Goal: Information Seeking & Learning: Learn about a topic

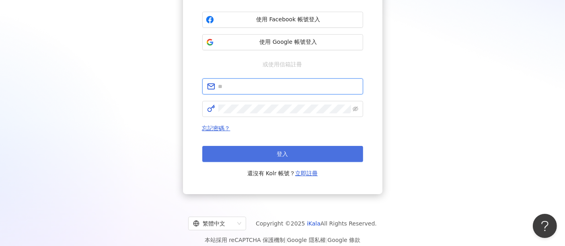
type input "**********"
click at [285, 157] on span "登入" at bounding box center [282, 154] width 11 height 6
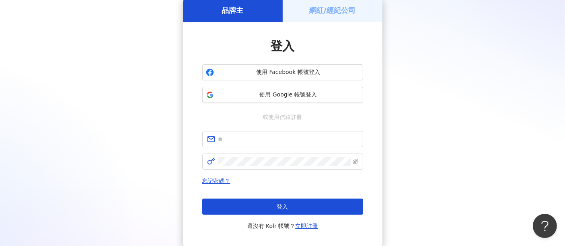
scroll to position [89, 0]
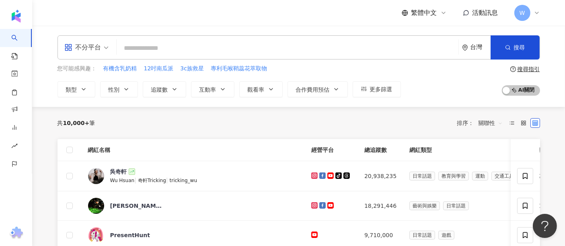
click at [113, 55] on div "不分平台 台灣 搜尋" at bounding box center [298, 47] width 482 height 24
click at [106, 53] on span "不分平台" at bounding box center [86, 47] width 44 height 13
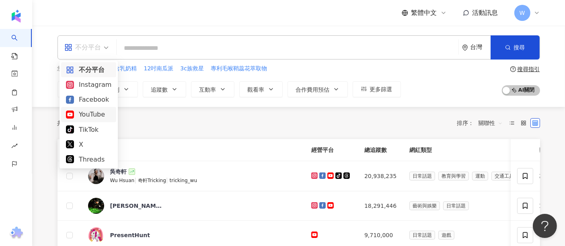
click at [95, 112] on div "YouTube" at bounding box center [88, 114] width 45 height 10
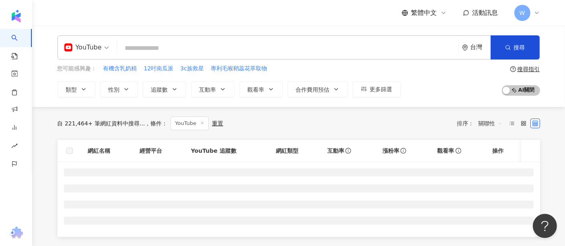
click at [176, 52] on input "search" at bounding box center [287, 48] width 335 height 15
click at [117, 90] on span "性別" at bounding box center [114, 89] width 11 height 6
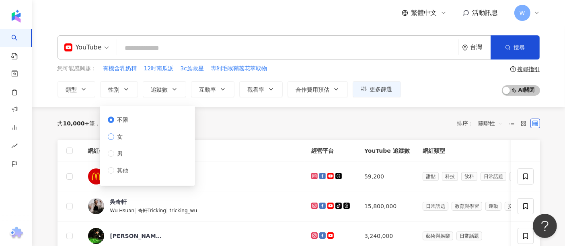
click at [116, 139] on span "女" at bounding box center [120, 136] width 12 height 9
click at [177, 91] on icon "button" at bounding box center [174, 89] width 6 height 6
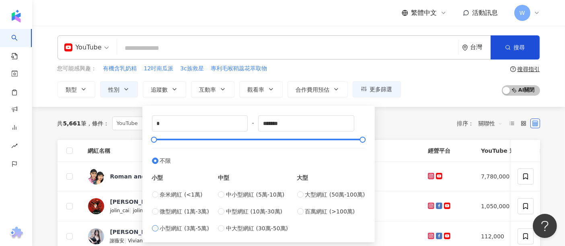
click at [167, 228] on span "小型網紅 (3萬-5萬)" at bounding box center [184, 228] width 49 height 9
type input "*****"
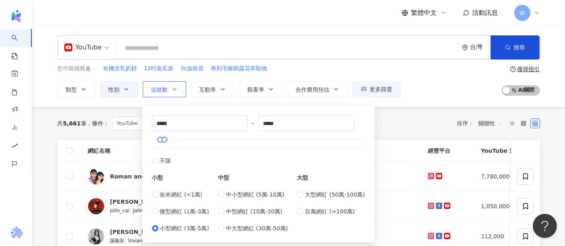
click at [170, 94] on button "追蹤數" at bounding box center [164, 89] width 43 height 16
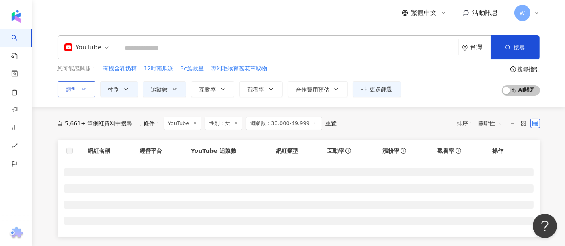
click at [76, 91] on span "類型" at bounding box center [71, 89] width 11 height 6
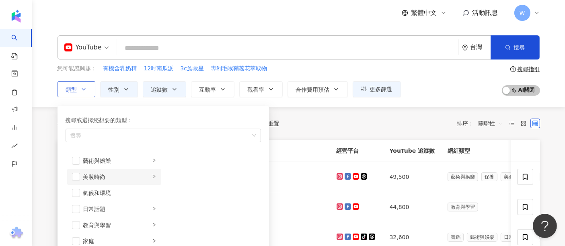
click at [143, 175] on li "美妝時尚" at bounding box center [114, 177] width 94 height 16
click at [176, 162] on span "button" at bounding box center [174, 161] width 8 height 8
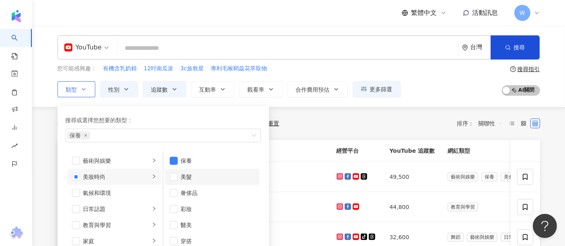
click at [187, 176] on div "美髮" at bounding box center [218, 176] width 74 height 9
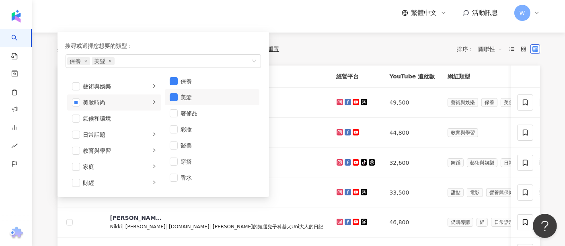
scroll to position [134, 0]
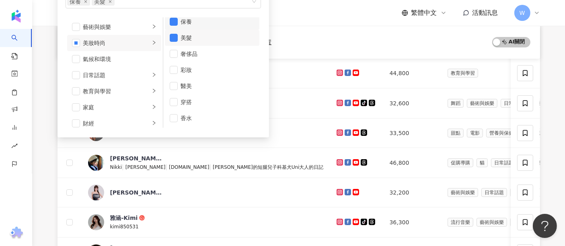
click at [185, 20] on div "保養" at bounding box center [218, 21] width 74 height 9
click at [186, 25] on div "保養" at bounding box center [218, 25] width 74 height 9
click at [131, 87] on div "教育與學習" at bounding box center [116, 91] width 67 height 9
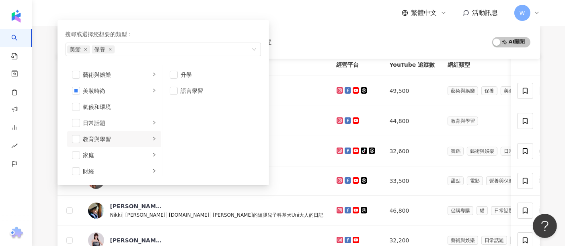
scroll to position [0, 0]
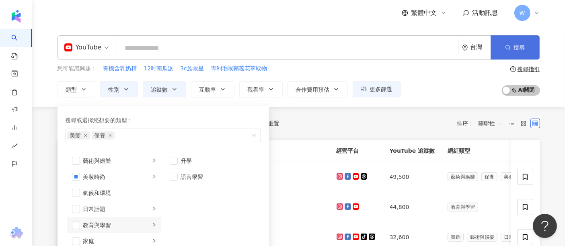
click at [512, 48] on button "搜尋" at bounding box center [514, 47] width 49 height 24
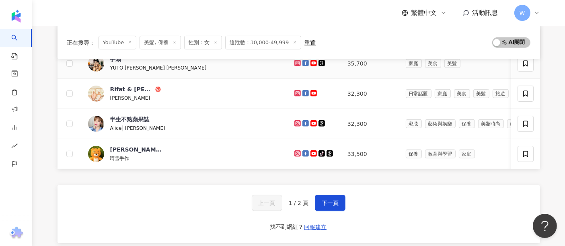
scroll to position [357, 0]
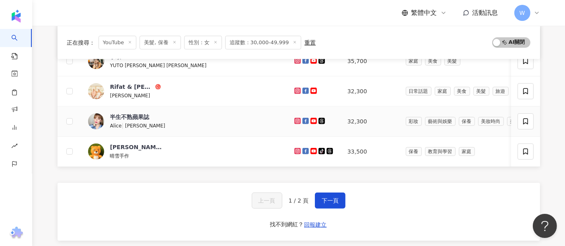
click at [101, 118] on img at bounding box center [96, 121] width 16 height 16
click at [328, 199] on button "下一頁" at bounding box center [330, 201] width 31 height 16
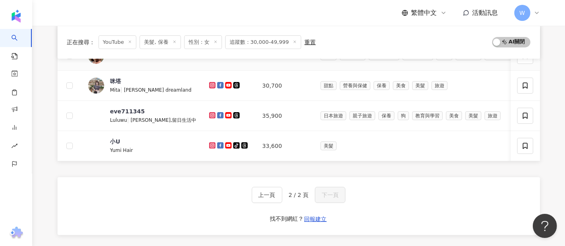
scroll to position [268, 0]
click at [114, 78] on div "咪塔" at bounding box center [115, 81] width 11 height 8
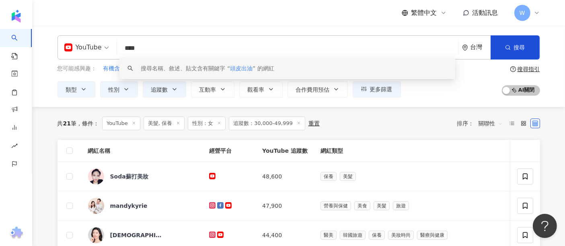
click at [257, 51] on input "****" at bounding box center [287, 48] width 335 height 15
type input "****"
click at [169, 89] on button "追蹤數" at bounding box center [164, 89] width 43 height 16
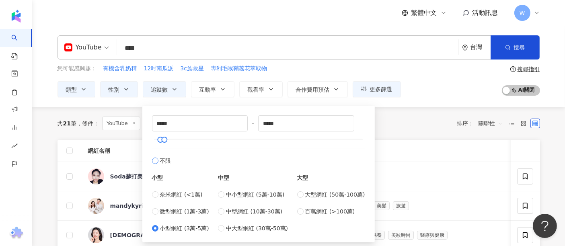
click at [164, 162] on span "不限" at bounding box center [165, 160] width 11 height 9
type input "*"
type input "*******"
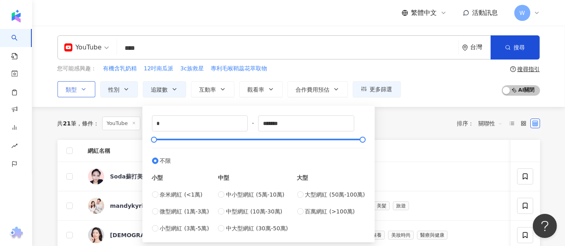
click at [88, 89] on button "類型" at bounding box center [76, 89] width 38 height 16
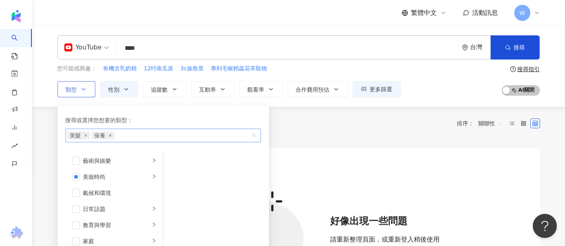
click at [111, 135] on icon "close" at bounding box center [110, 135] width 3 height 3
click at [87, 135] on span "美髮" at bounding box center [78, 135] width 23 height 8
click at [85, 135] on icon "close" at bounding box center [85, 135] width 3 height 3
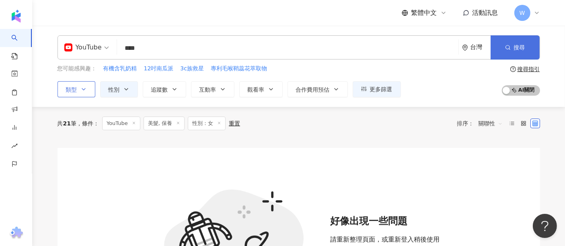
click at [502, 51] on button "搜尋" at bounding box center [514, 47] width 49 height 24
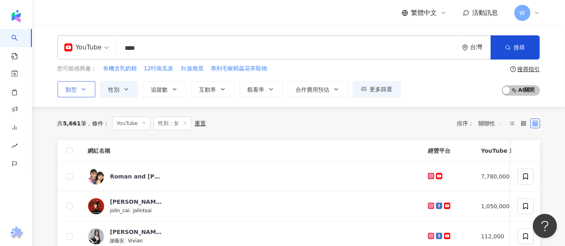
click at [184, 121] on icon at bounding box center [185, 123] width 4 height 4
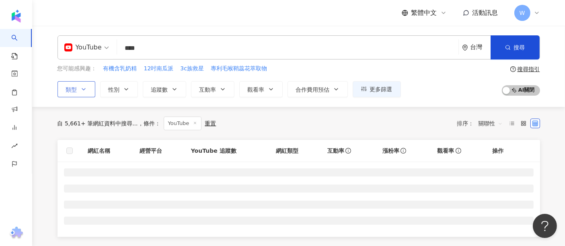
click at [311, 47] on input "****" at bounding box center [287, 48] width 335 height 15
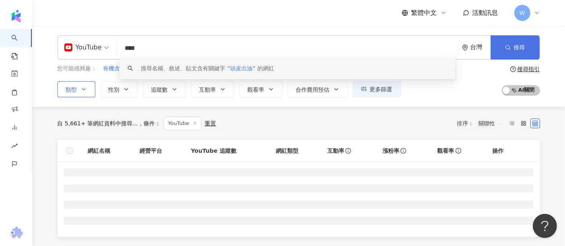
click at [519, 51] on button "搜尋" at bounding box center [514, 47] width 49 height 24
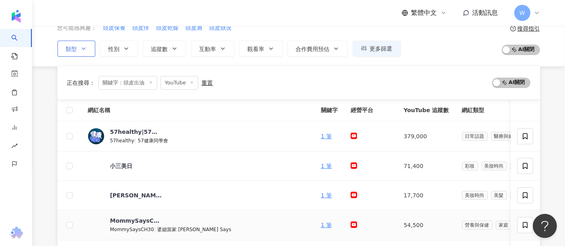
scroll to position [89, 0]
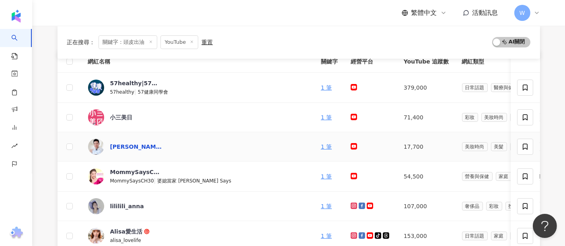
click at [146, 149] on div "謝宗廷醫師 毛髮頻道（Hair Channel）" at bounding box center [136, 147] width 52 height 8
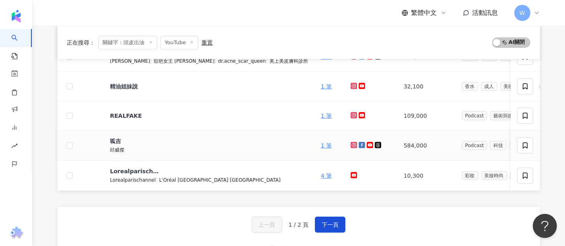
scroll to position [357, 0]
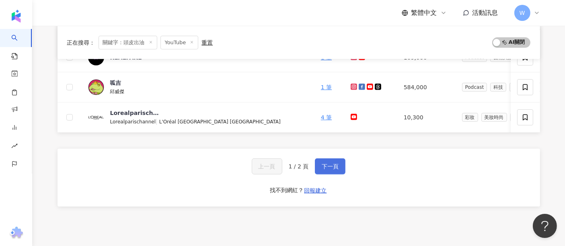
click at [330, 169] on span "下一頁" at bounding box center [330, 166] width 17 height 6
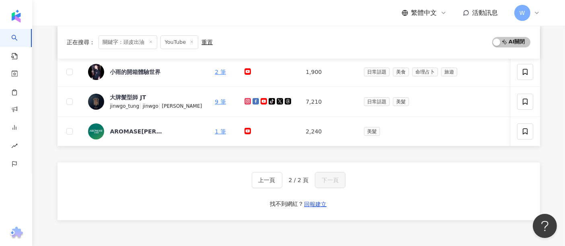
scroll to position [89, 0]
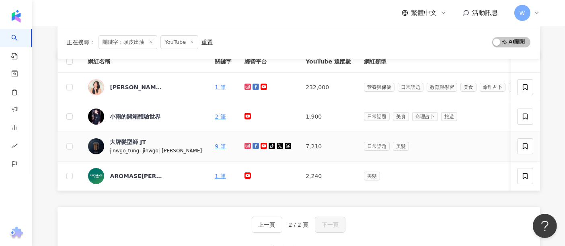
click at [156, 142] on span "大牌髮型師 JT" at bounding box center [136, 142] width 52 height 8
click at [275, 228] on span "上一頁" at bounding box center [266, 224] width 17 height 6
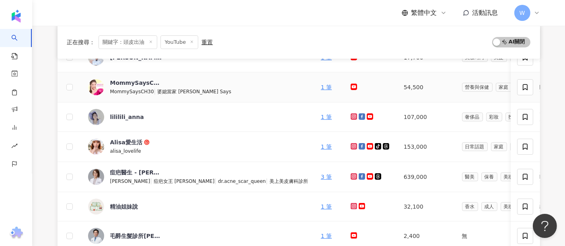
scroll to position [134, 0]
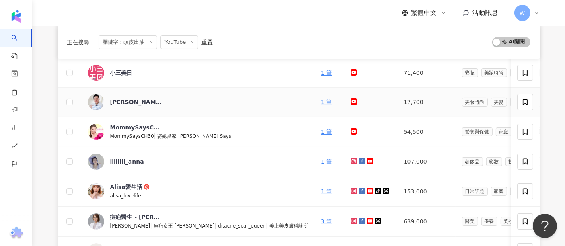
click at [212, 100] on div "謝宗廷醫師 毛髮頻道（Hair Channel）" at bounding box center [198, 102] width 220 height 16
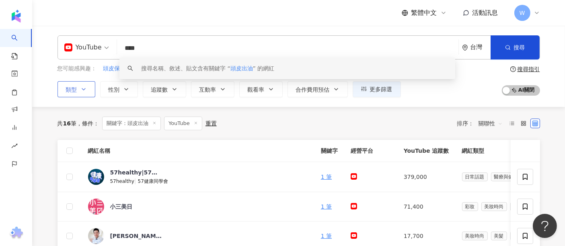
click at [78, 53] on div "YouTube **** 台灣 搜尋 keyword 搜尋名稱、敘述、貼文含有關鍵字 “ 頭皮出油 ” 的網紅" at bounding box center [298, 47] width 482 height 24
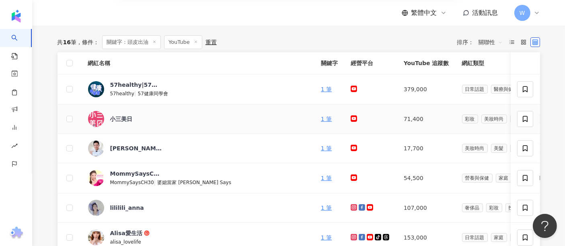
scroll to position [89, 0]
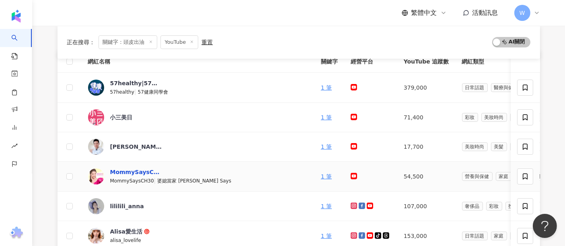
click at [131, 172] on div "MommySaysCH30|婆媳當家 Mommy Says" at bounding box center [136, 172] width 52 height 8
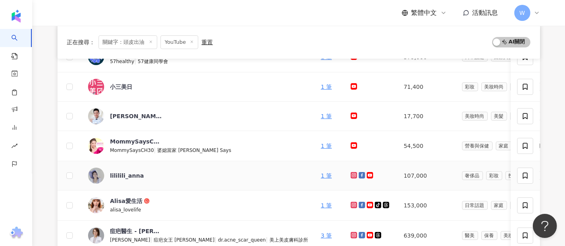
scroll to position [134, 0]
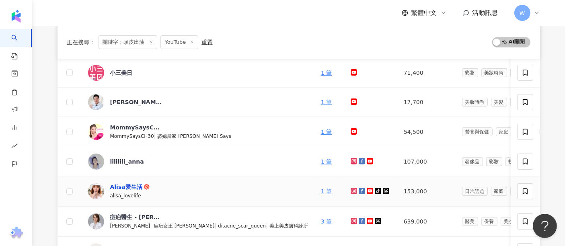
click at [134, 185] on div "Alisa愛生活" at bounding box center [126, 187] width 32 height 8
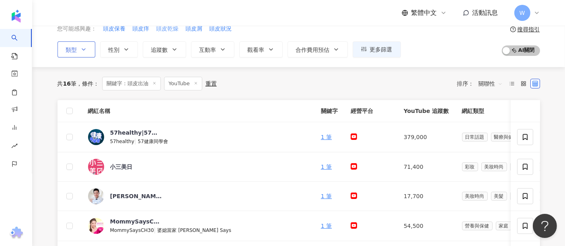
scroll to position [0, 0]
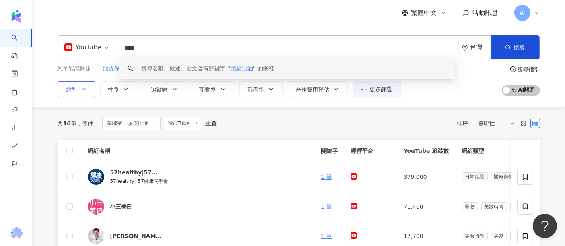
paste input "search"
click at [510, 51] on button "搜尋" at bounding box center [514, 47] width 49 height 24
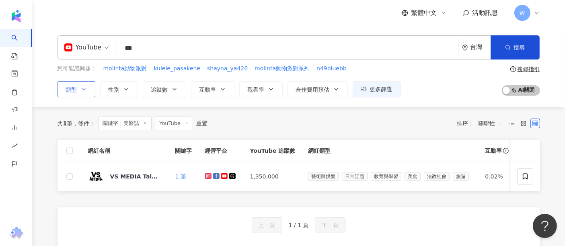
drag, startPoint x: 163, startPoint y: 40, endPoint x: 160, endPoint y: 45, distance: 5.6
click at [163, 40] on div "YouTube *** 台灣 搜尋 loading 搜尋名稱、敘述、貼文含有關鍵字 “ 美醫誌 ” 的網紅" at bounding box center [298, 47] width 482 height 24
click at [157, 49] on input "***" at bounding box center [287, 48] width 335 height 15
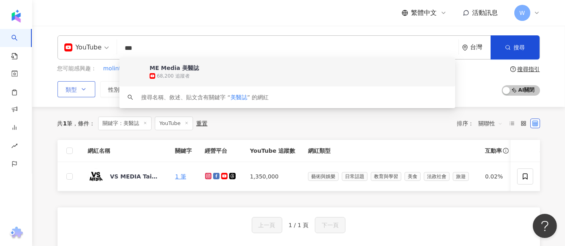
drag, startPoint x: 141, startPoint y: 50, endPoint x: 106, endPoint y: 49, distance: 34.6
click at [106, 49] on div "YouTube *** 台灣 搜尋 b265b842-efdf-4f44-98b1-765e4cbed0cf keyword ME Media 美醫誌 68,…" at bounding box center [298, 47] width 482 height 24
paste input "*********"
type input "**********"
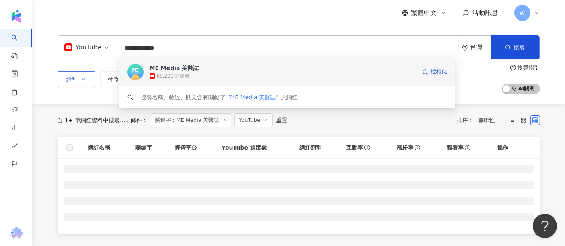
click at [170, 71] on div "ME Media 美醫誌" at bounding box center [174, 68] width 49 height 8
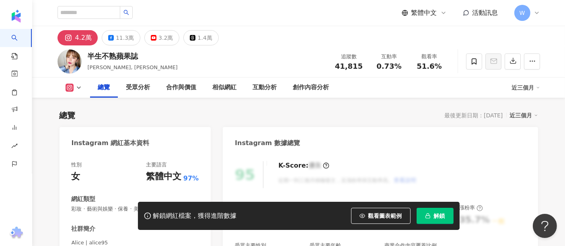
scroll to position [89, 0]
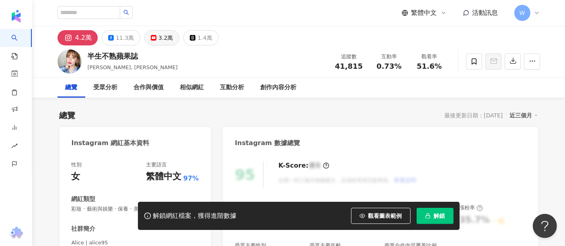
click at [165, 40] on div "3.2萬" at bounding box center [165, 37] width 14 height 11
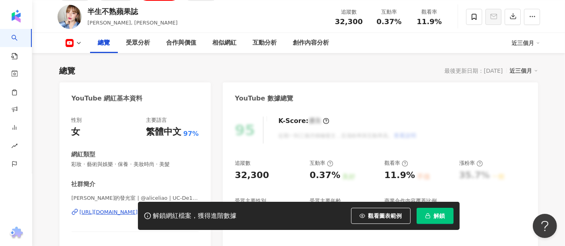
scroll to position [134, 0]
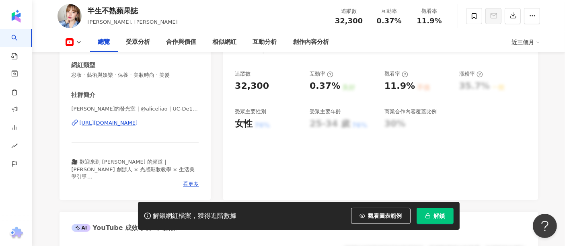
click at [138, 123] on div "https://www.youtube.com/channel/UC-De1NfymzUoDCRhvB5BgmA" at bounding box center [109, 122] width 58 height 7
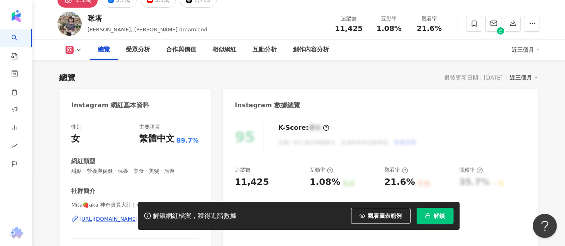
scroll to position [89, 0]
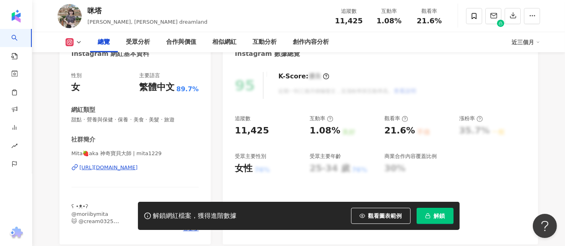
click at [138, 168] on div "https://www.instagram.com/mita1229/" at bounding box center [109, 167] width 58 height 7
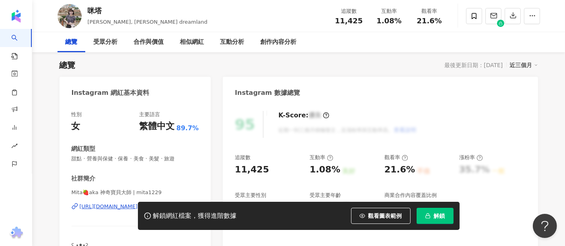
scroll to position [0, 0]
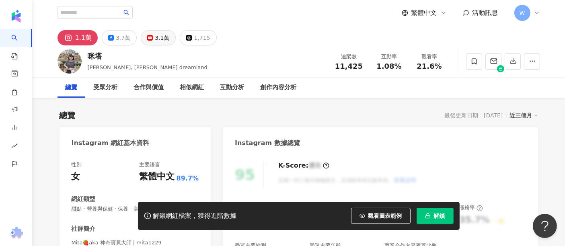
click at [158, 37] on div "3.1萬" at bounding box center [162, 37] width 14 height 11
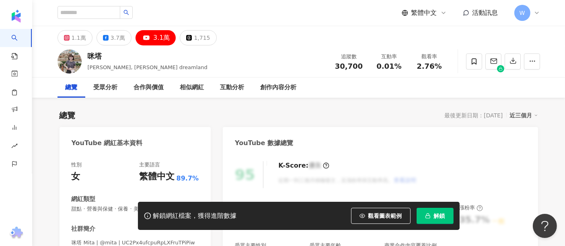
scroll to position [89, 0]
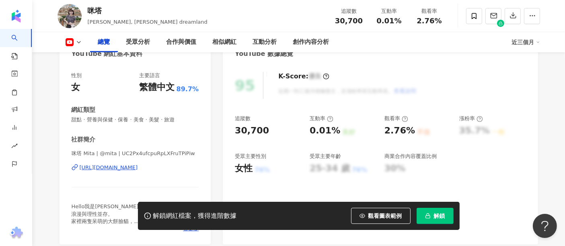
click at [116, 168] on div "https://www.youtube.com/channel/UC2Px4ufcpuRpLXFruTPiPiw" at bounding box center [109, 167] width 58 height 7
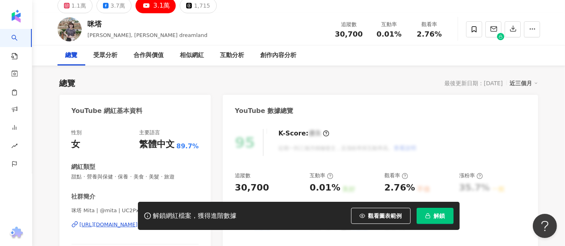
scroll to position [0, 0]
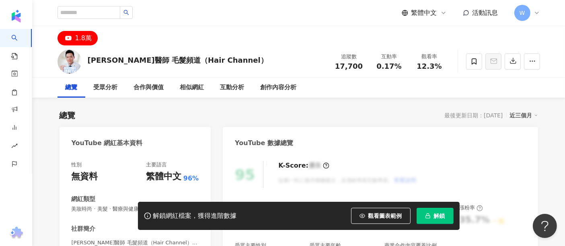
click at [86, 42] on div "1.8萬" at bounding box center [83, 38] width 16 height 11
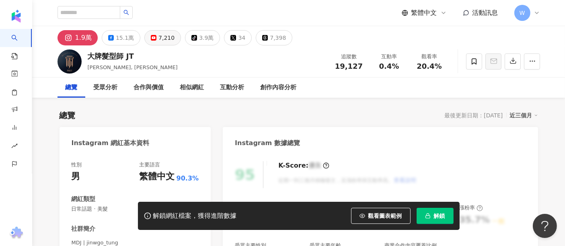
click at [153, 33] on button "7,210" at bounding box center [162, 37] width 37 height 15
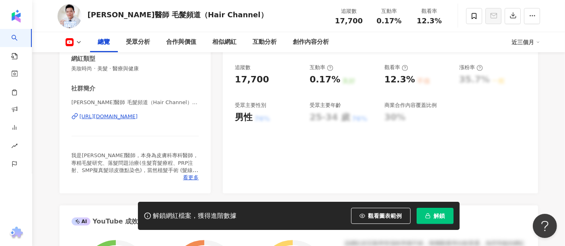
scroll to position [45, 0]
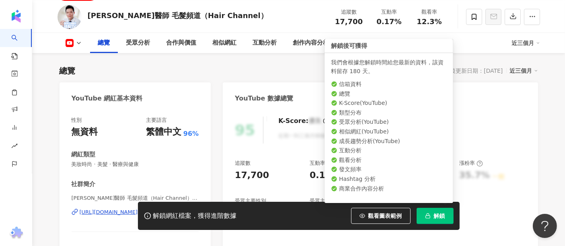
click at [424, 211] on button "解鎖" at bounding box center [434, 216] width 37 height 16
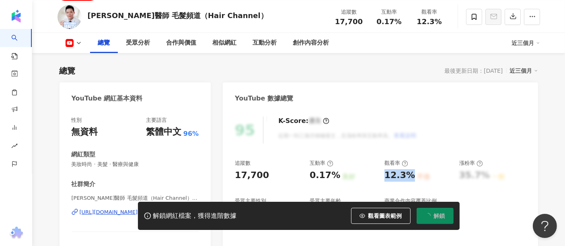
drag, startPoint x: 385, startPoint y: 173, endPoint x: 408, endPoint y: 172, distance: 22.1
click at [408, 172] on div "12.3%" at bounding box center [399, 175] width 31 height 12
copy div "12.3%"
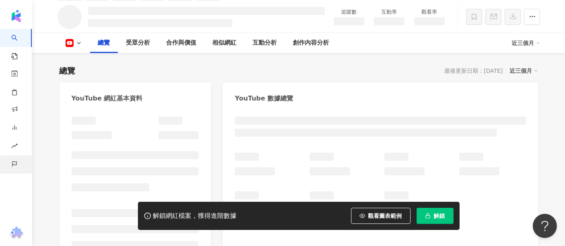
scroll to position [53, 0]
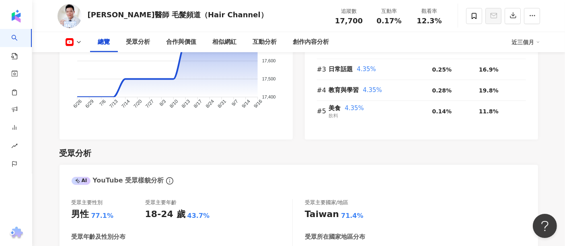
scroll to position [714, 0]
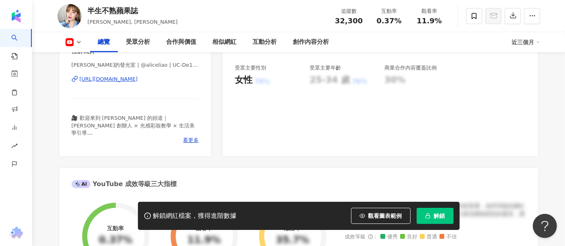
scroll to position [178, 0]
click at [138, 80] on div "[URL][DOMAIN_NAME]" at bounding box center [109, 78] width 58 height 7
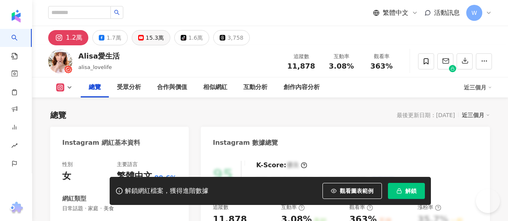
click at [163, 37] on div "15.3萬" at bounding box center [155, 37] width 18 height 11
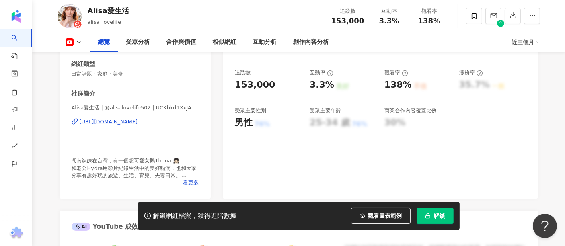
scroll to position [178, 0]
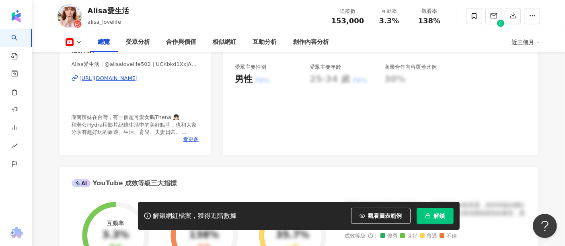
click at [138, 79] on div "https://www.youtube.com/channel/UCKbkd1XxJA4qp5x7xBKWRzw" at bounding box center [109, 78] width 58 height 7
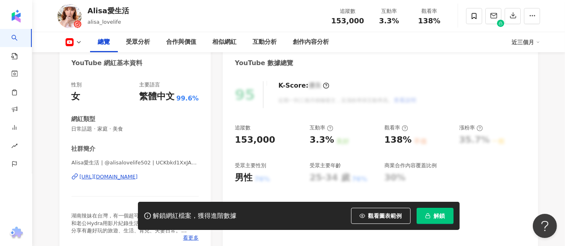
scroll to position [0, 0]
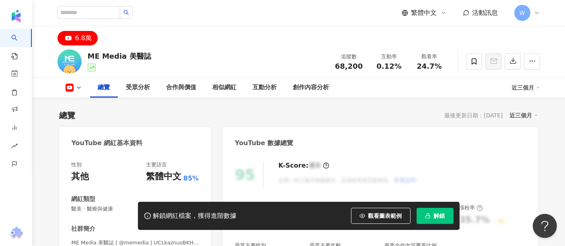
scroll to position [134, 0]
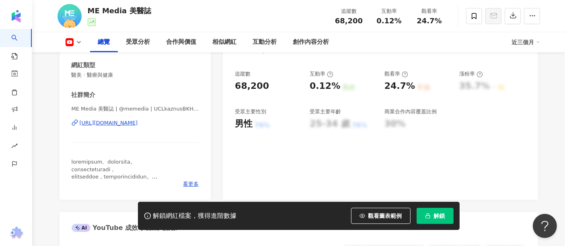
click at [408, 88] on div "追蹤數 68,200 互動率 0.12% 良好 觀看率 24.7% 不佳 漲粉率 35.7% 一般 受眾主要性別 男性 76% 受眾主要年齡 25-34 歲 …" at bounding box center [380, 99] width 291 height 59
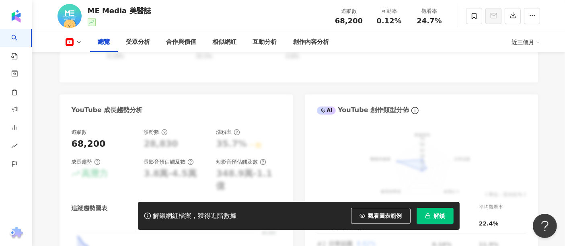
scroll to position [446, 0]
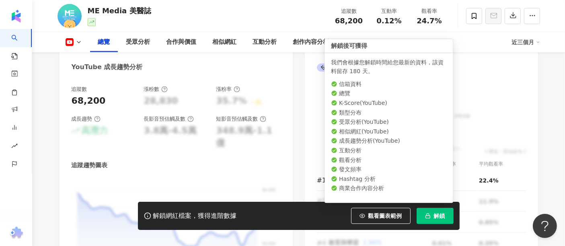
click at [436, 216] on span "解鎖" at bounding box center [439, 216] width 11 height 6
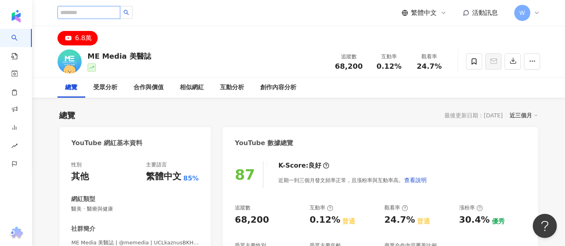
click at [97, 15] on input "search" at bounding box center [88, 12] width 63 height 13
type input "****"
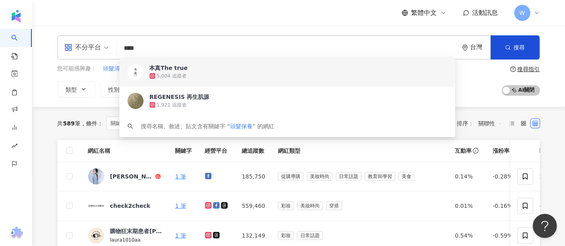
click at [181, 51] on input "****" at bounding box center [287, 48] width 335 height 15
click at [84, 51] on div "不分平台" at bounding box center [82, 47] width 37 height 13
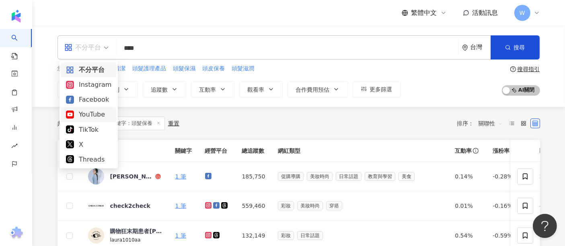
click at [83, 114] on div "YouTube" at bounding box center [88, 114] width 45 height 10
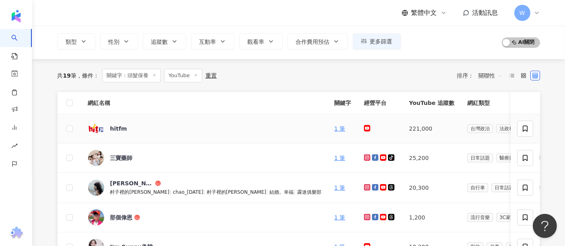
scroll to position [45, 0]
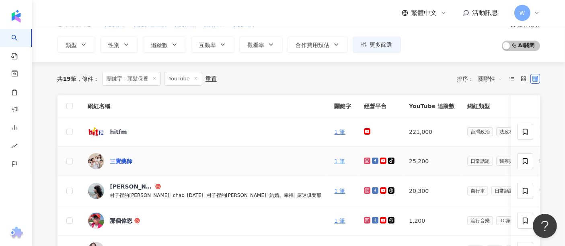
click at [125, 162] on div "三寶藥師" at bounding box center [121, 161] width 23 height 8
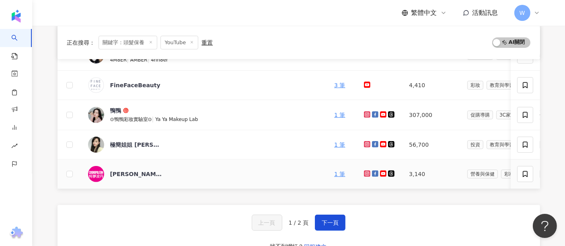
scroll to position [312, 0]
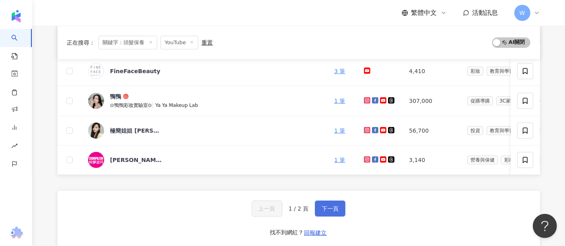
click at [335, 212] on span "下一頁" at bounding box center [330, 208] width 17 height 6
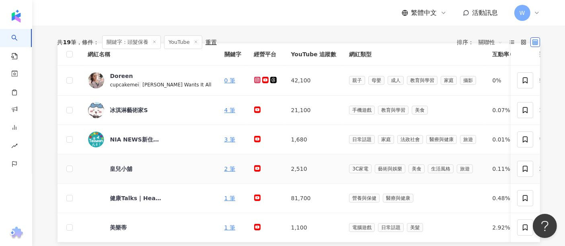
scroll to position [173, 0]
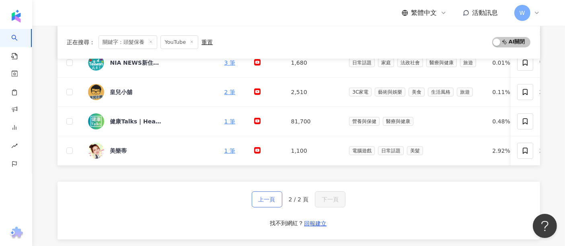
click at [277, 205] on button "上一頁" at bounding box center [267, 199] width 31 height 16
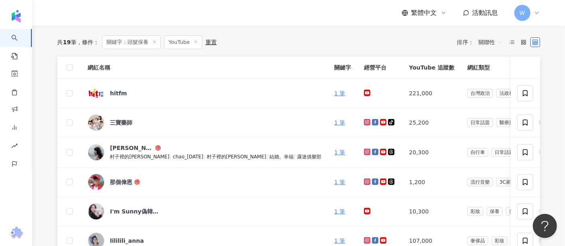
scroll to position [0, 0]
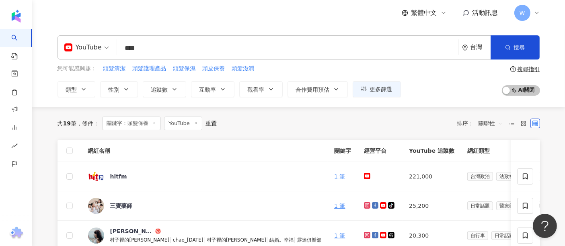
click at [156, 46] on input "****" at bounding box center [287, 48] width 335 height 15
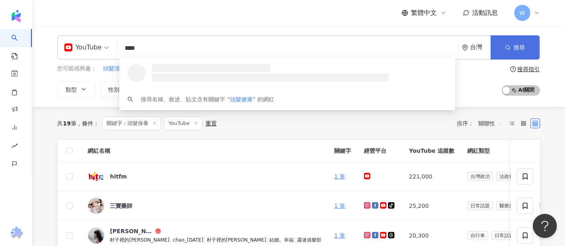
click at [530, 47] on button "搜尋" at bounding box center [514, 47] width 49 height 24
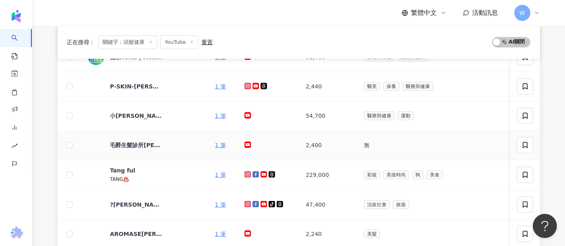
scroll to position [223, 0]
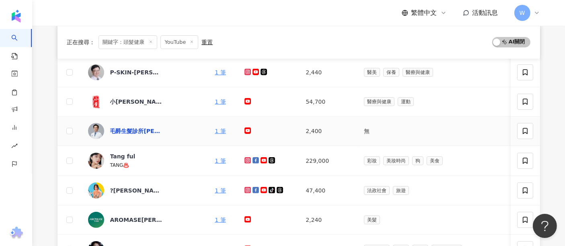
click at [138, 128] on div "毛爵生髮診所劉怡坊醫師" at bounding box center [136, 131] width 52 height 8
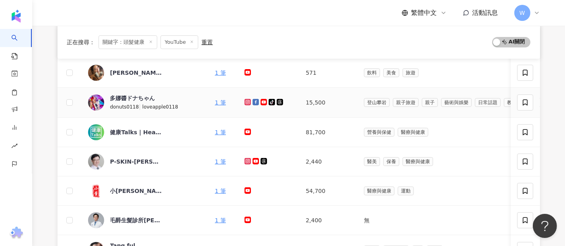
scroll to position [0, 0]
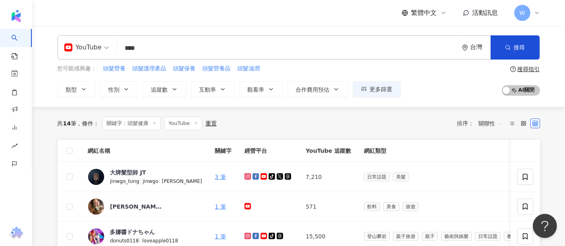
click at [177, 45] on input "****" at bounding box center [287, 48] width 335 height 15
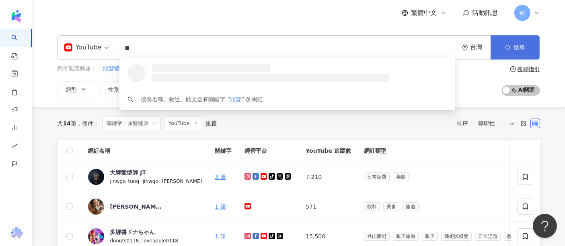
type input "**"
click at [513, 50] on button "搜尋" at bounding box center [514, 47] width 49 height 24
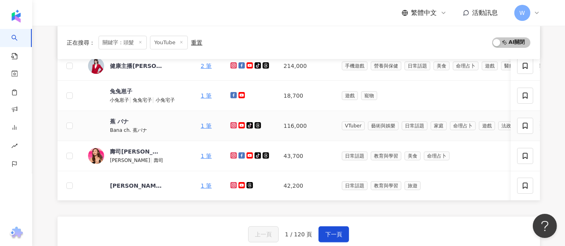
scroll to position [357, 0]
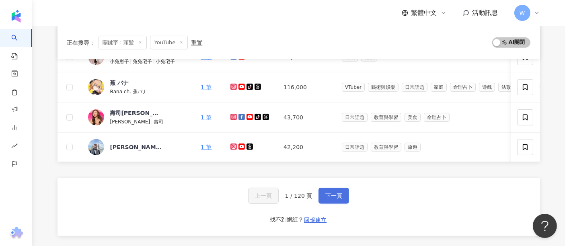
click at [343, 198] on button "下一頁" at bounding box center [333, 196] width 31 height 16
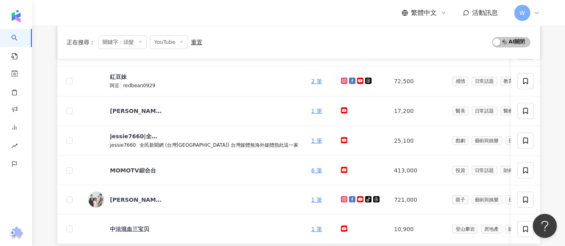
scroll to position [178, 0]
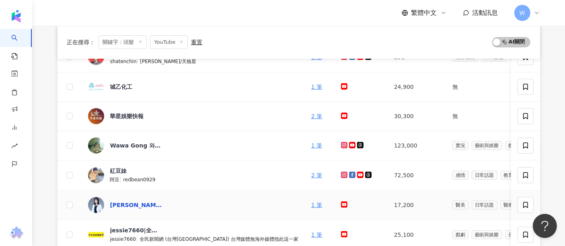
click at [140, 204] on div "張豫苓醫師-韓式美學-手術與微整型" at bounding box center [136, 205] width 52 height 8
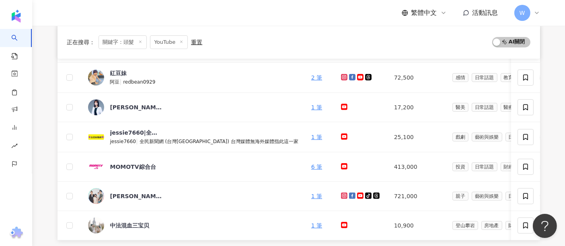
scroll to position [268, 0]
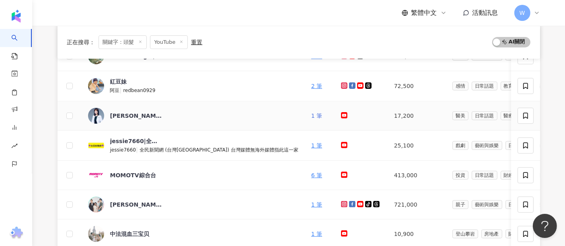
click at [311, 117] on link "1 筆" at bounding box center [316, 116] width 11 height 6
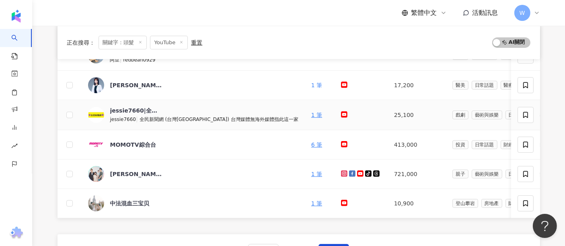
scroll to position [312, 0]
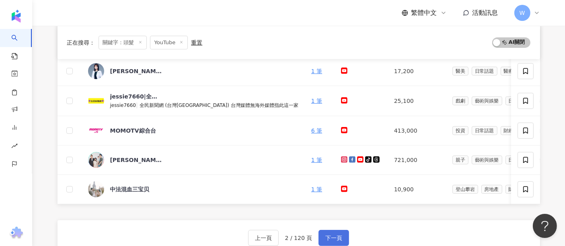
click at [335, 236] on button "下一頁" at bounding box center [333, 238] width 31 height 16
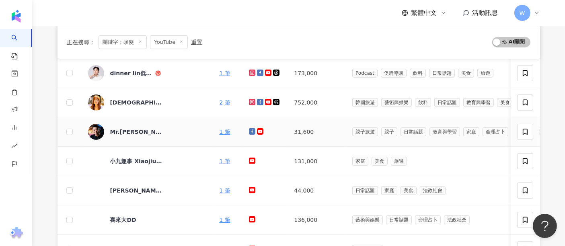
scroll to position [178, 0]
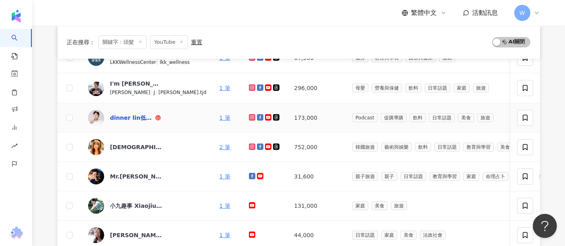
click at [138, 119] on div "dinner lin低能林" at bounding box center [131, 118] width 43 height 8
click at [219, 117] on link "1 筆" at bounding box center [224, 118] width 11 height 6
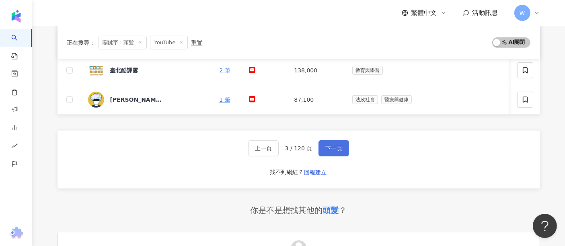
click at [336, 147] on button "下一頁" at bounding box center [333, 148] width 31 height 16
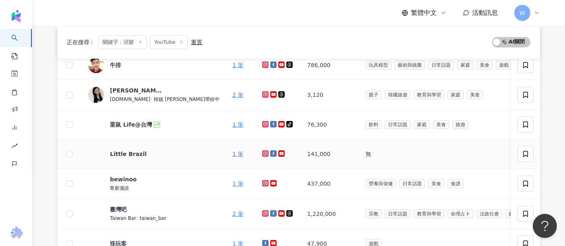
scroll to position [139, 0]
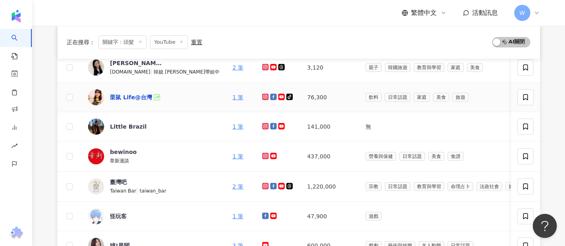
click at [130, 96] on div "栗鼠 Life@台灣" at bounding box center [131, 97] width 42 height 8
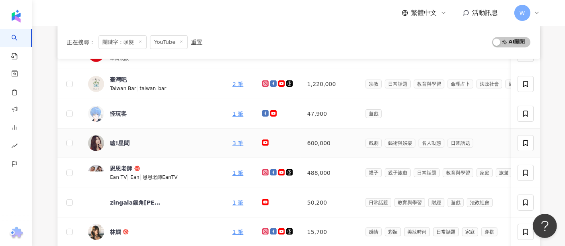
scroll to position [317, 0]
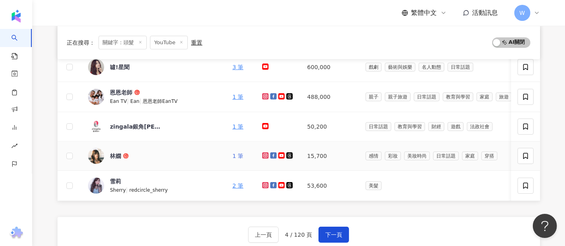
click at [232, 153] on link "1 筆" at bounding box center [237, 156] width 11 height 6
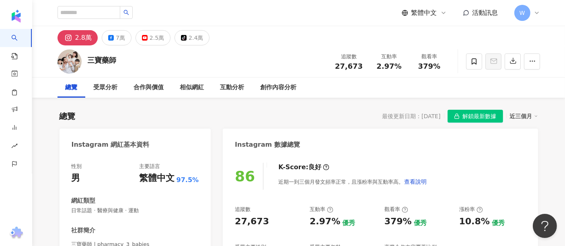
click at [147, 35] on button "2.5萬" at bounding box center [152, 37] width 35 height 15
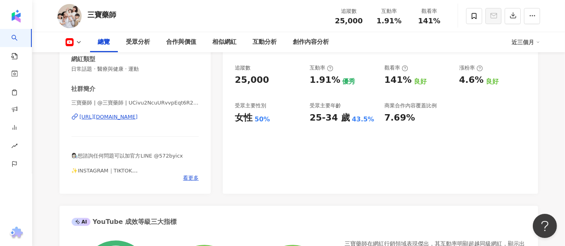
scroll to position [89, 0]
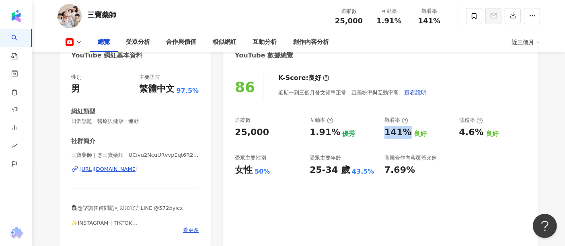
drag, startPoint x: 384, startPoint y: 133, endPoint x: 408, endPoint y: 135, distance: 24.1
click at [408, 135] on div "141% 良好" at bounding box center [417, 132] width 67 height 12
copy div "141%"
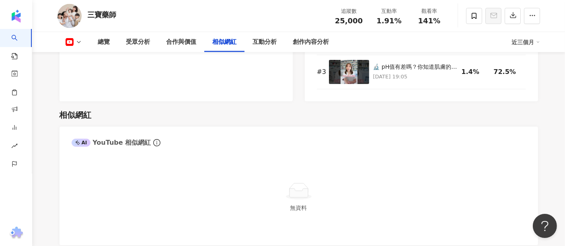
scroll to position [1206, 0]
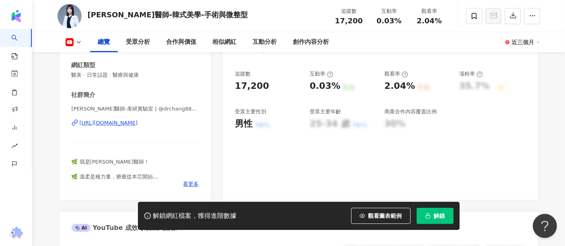
click at [138, 119] on div "[URL][DOMAIN_NAME]" at bounding box center [109, 122] width 58 height 7
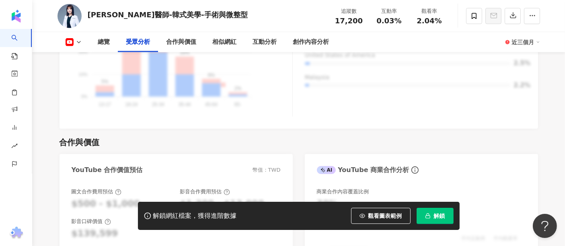
scroll to position [938, 0]
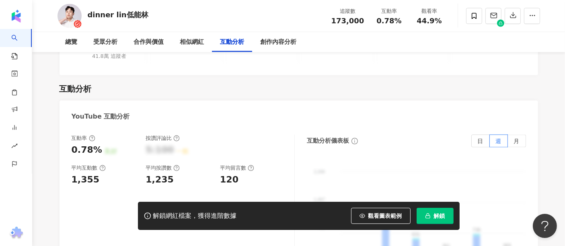
scroll to position [1318, 0]
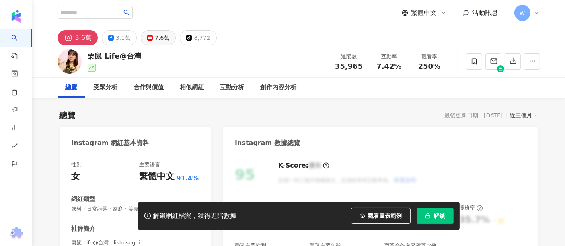
click at [157, 34] on div "7.6萬" at bounding box center [162, 37] width 14 height 11
click at [159, 39] on div "7.6萬" at bounding box center [162, 37] width 14 height 11
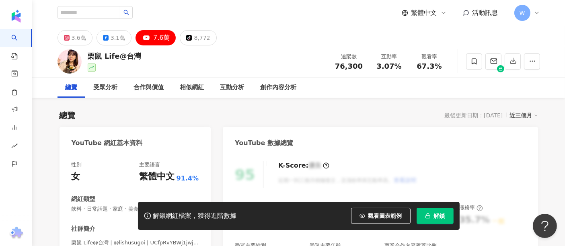
scroll to position [134, 0]
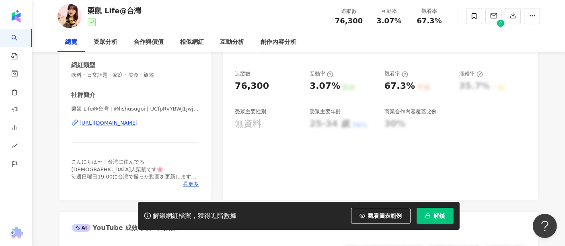
click at [138, 123] on div "https://www.youtube.com/channel/UCfpRvYBWj1jwjXrKhs3abPg" at bounding box center [109, 122] width 58 height 7
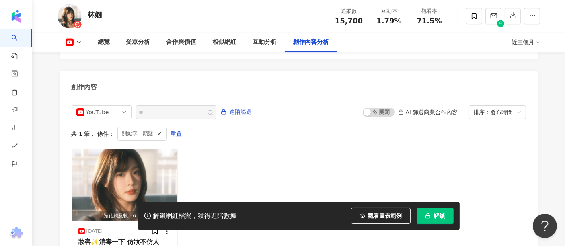
click at [242, 155] on div "預估觸及數：6.9萬 [DATE] 妝容✨消毒一下 仿妝不仿人 （但我覺得我 頭髮 好成功喔🤣🤣🤣 妝前保養 115 15 5,553 美妝時尚 彩妝" at bounding box center [299, 218] width 454 height 138
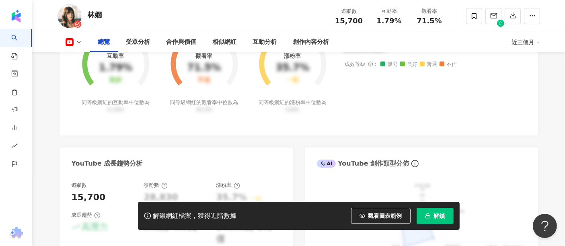
scroll to position [291, 0]
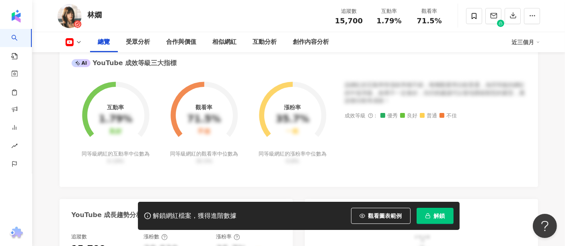
click at [77, 41] on icon at bounding box center [79, 42] width 6 height 6
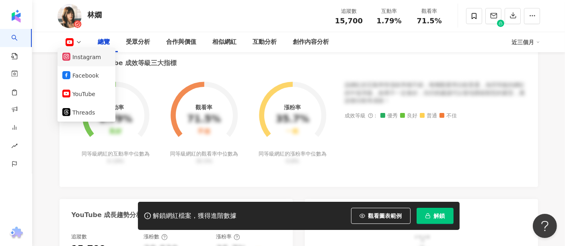
click at [97, 61] on button "Instagram" at bounding box center [86, 56] width 48 height 11
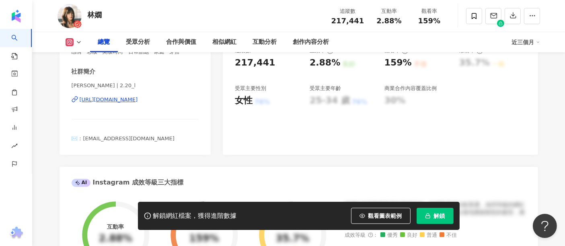
click at [428, 213] on span "button" at bounding box center [428, 216] width 6 height 6
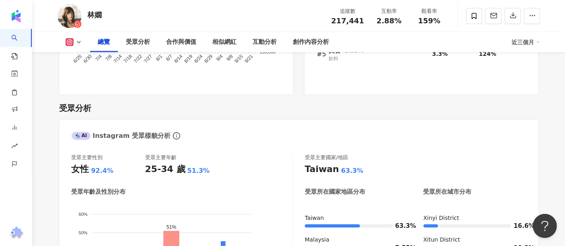
scroll to position [649, 0]
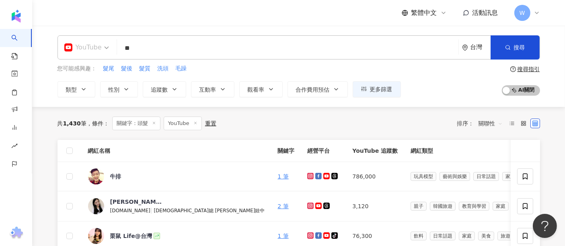
click at [94, 49] on div "YouTube" at bounding box center [82, 47] width 37 height 13
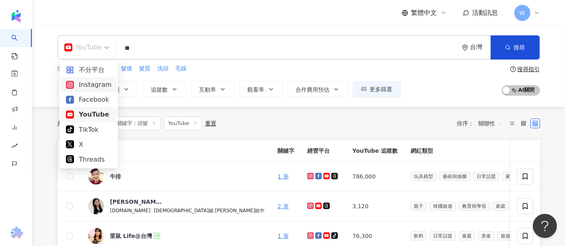
click at [100, 86] on div "Instagram" at bounding box center [88, 85] width 45 height 10
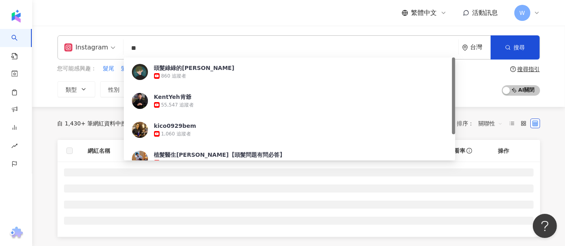
click at [164, 53] on input "**" at bounding box center [291, 48] width 328 height 15
click at [201, 28] on div "Instagram ** 台灣 搜尋 e2374df9-4a1c-4ee6-9683-00cbee044e53 頭髮綠綠的[PERSON_NAME] 860 …" at bounding box center [298, 66] width 533 height 81
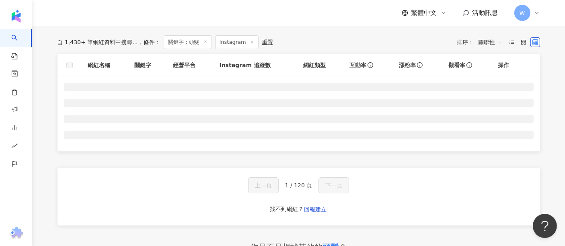
scroll to position [89, 0]
